Goal: Book appointment/travel/reservation

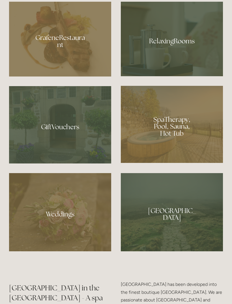
scroll to position [443, 0]
click at [132, 157] on div at bounding box center [172, 124] width 102 height 77
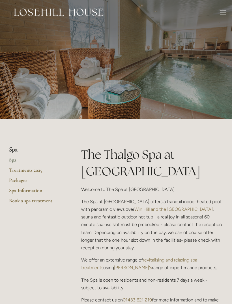
click at [20, 179] on link "Packages" at bounding box center [36, 182] width 54 height 10
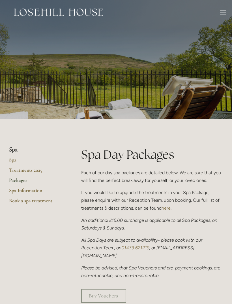
click at [223, 11] on div at bounding box center [223, 13] width 6 height 6
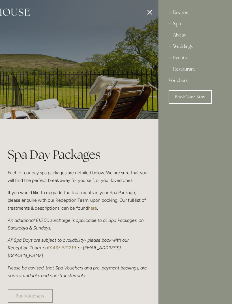
click at [189, 98] on link "Book Your Stay" at bounding box center [190, 97] width 43 height 14
